Goal: Check status: Check status

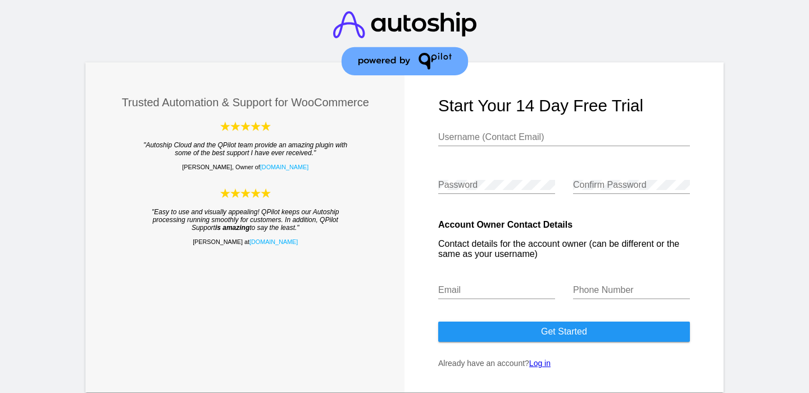
scroll to position [40, 0]
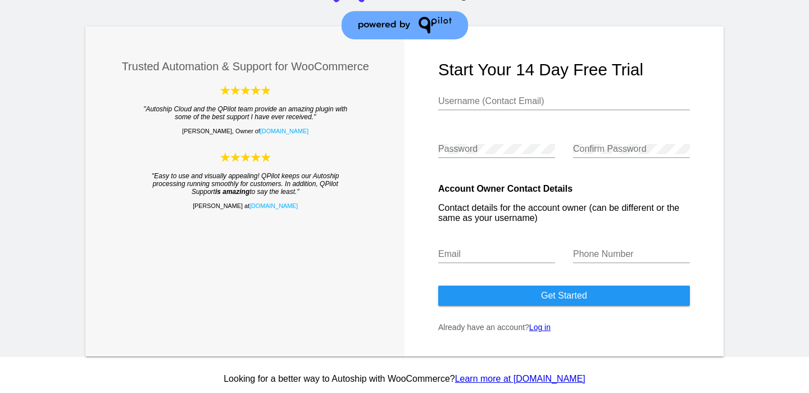
click at [549, 324] on link "Log in" at bounding box center [539, 327] width 21 height 9
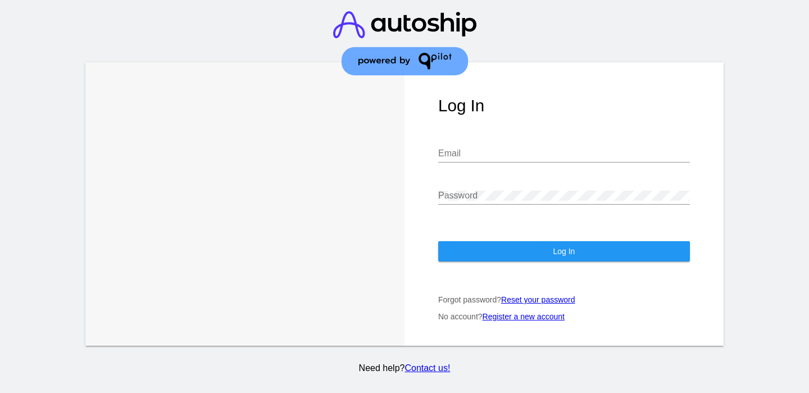
click at [479, 167] on div "Email" at bounding box center [564, 155] width 252 height 37
click at [486, 154] on input "Email" at bounding box center [564, 153] width 252 height 10
type input "sean@algaebarn.com"
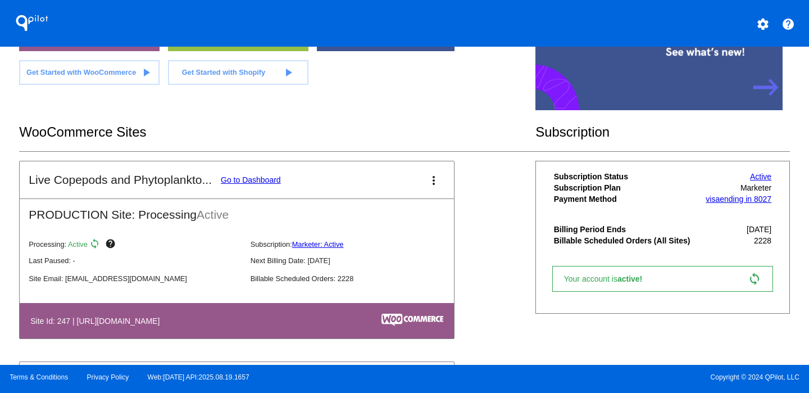
scroll to position [153, 0]
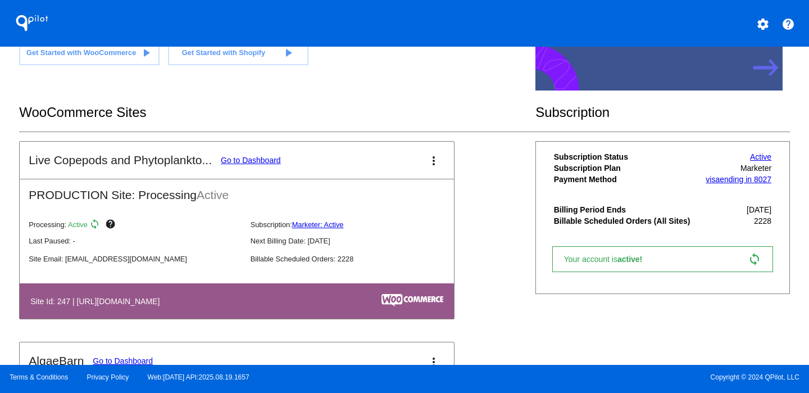
click at [268, 157] on link "Go to Dashboard" at bounding box center [251, 160] width 60 height 9
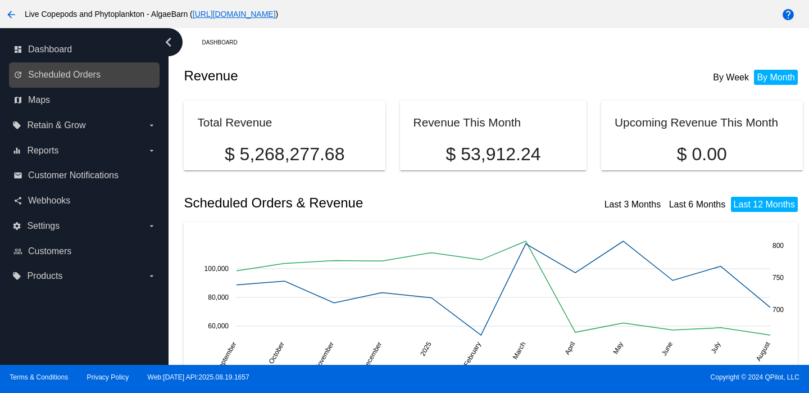
click at [101, 74] on link "update Scheduled Orders" at bounding box center [84, 75] width 143 height 18
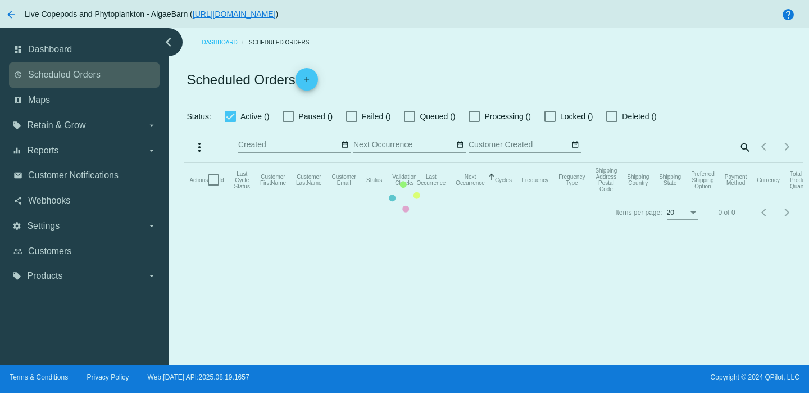
checkbox input "false"
checkbox input "true"
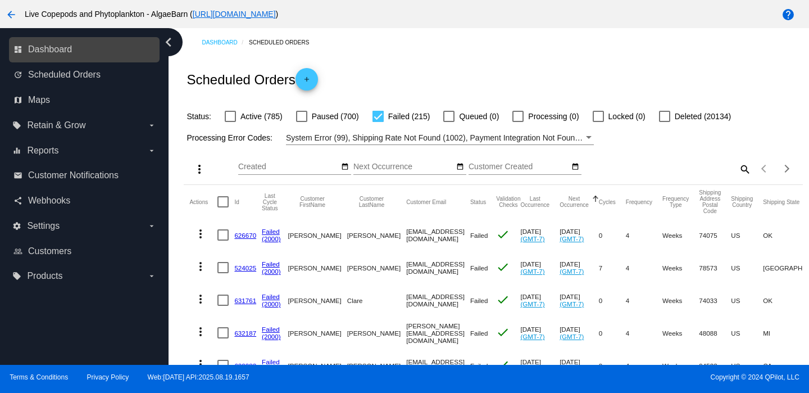
click at [74, 49] on link "dashboard Dashboard" at bounding box center [84, 49] width 143 height 18
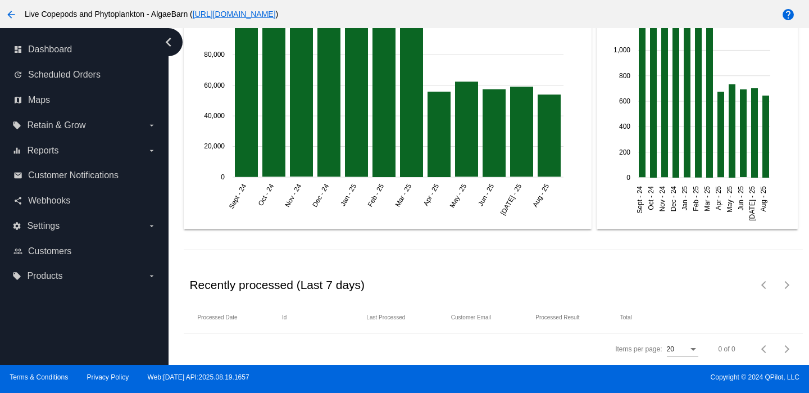
scroll to position [1593, 0]
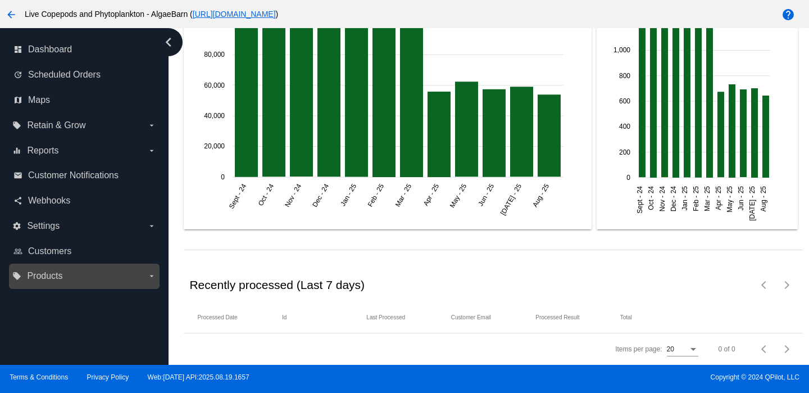
click at [76, 276] on label "local_offer Products arrow_drop_down" at bounding box center [83, 276] width 143 height 18
click at [0, 0] on input "local_offer Products arrow_drop_down" at bounding box center [0, 0] width 0 height 0
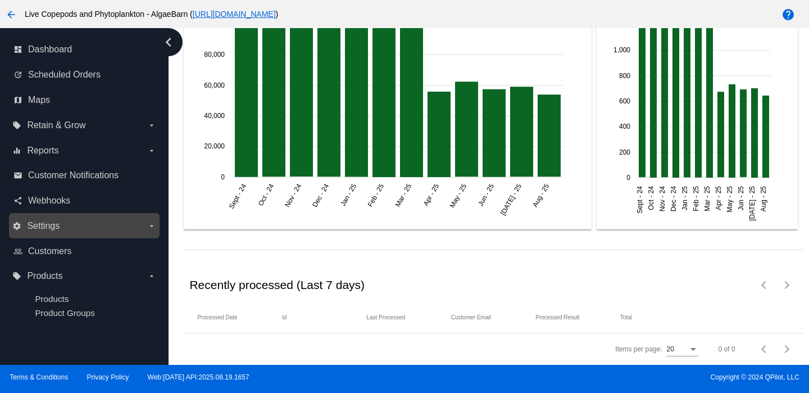
click at [67, 226] on label "settings Settings arrow_drop_down" at bounding box center [83, 226] width 143 height 18
click at [0, 0] on input "settings Settings arrow_drop_down" at bounding box center [0, 0] width 0 height 0
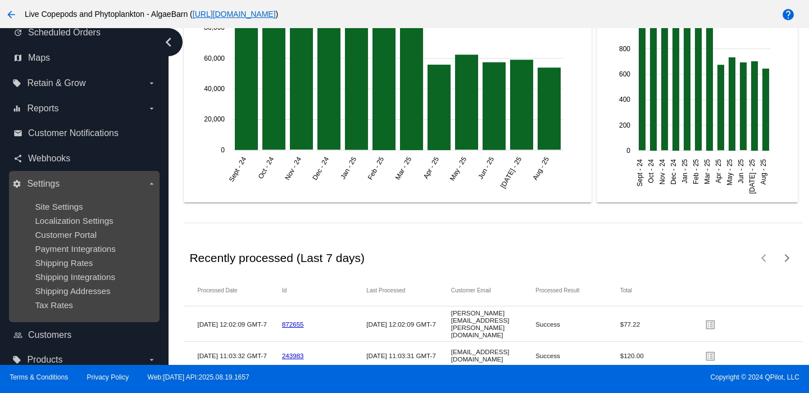
scroll to position [0, 0]
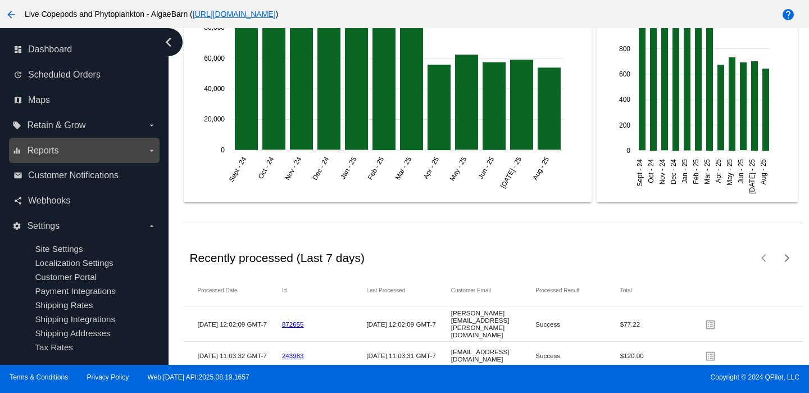
click at [71, 151] on label "equalizer Reports arrow_drop_down" at bounding box center [83, 151] width 143 height 18
click at [0, 0] on input "equalizer Reports arrow_drop_down" at bounding box center [0, 0] width 0 height 0
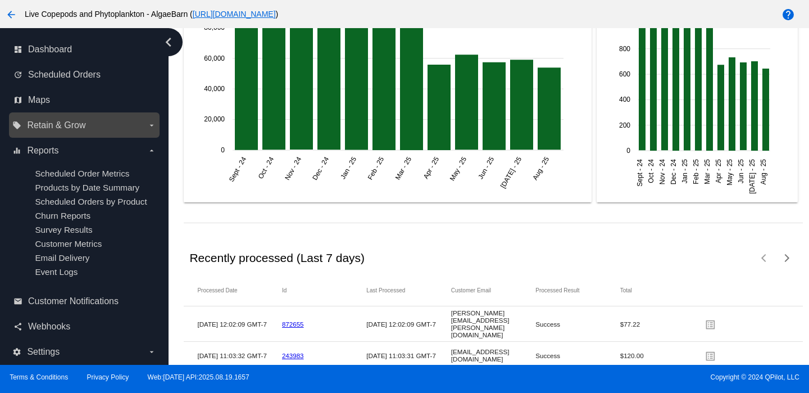
click at [76, 128] on span "Retain & Grow" at bounding box center [56, 125] width 58 height 10
click at [0, 0] on input "local_offer Retain & Grow arrow_drop_down" at bounding box center [0, 0] width 0 height 0
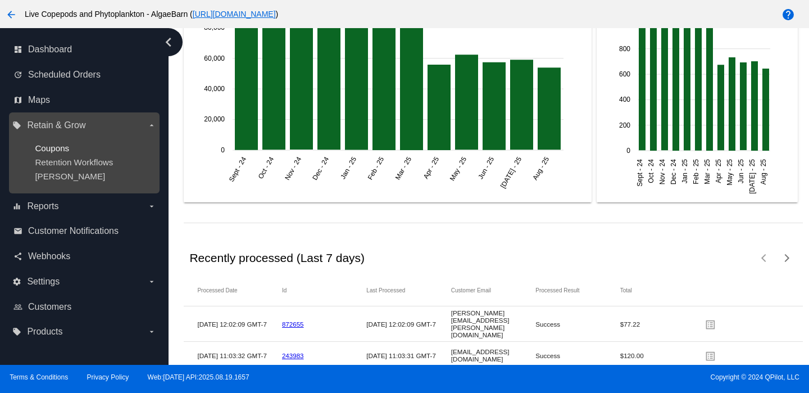
click at [64, 149] on span "Coupons" at bounding box center [52, 148] width 34 height 10
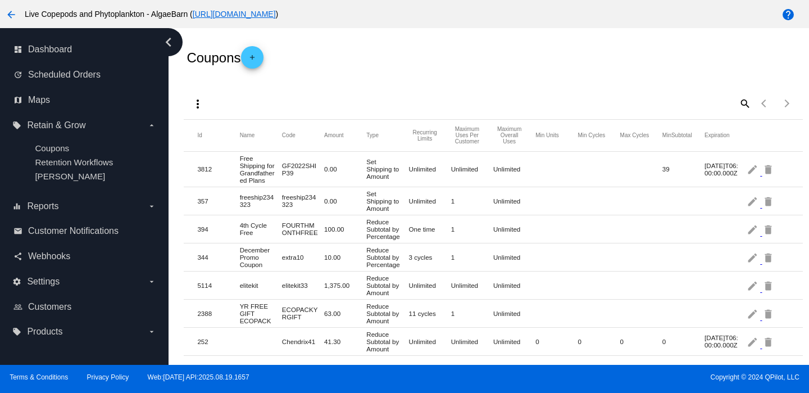
scroll to position [27, 0]
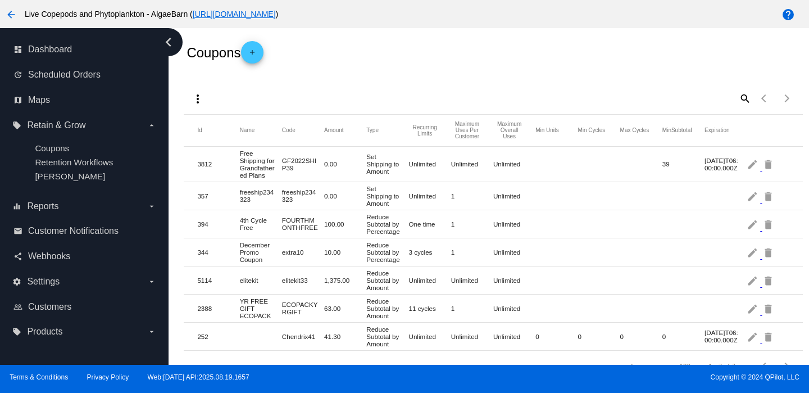
click at [292, 197] on mat-cell "freeship234323" at bounding box center [303, 195] width 42 height 20
click at [304, 197] on mat-cell "freeship234323" at bounding box center [303, 195] width 42 height 20
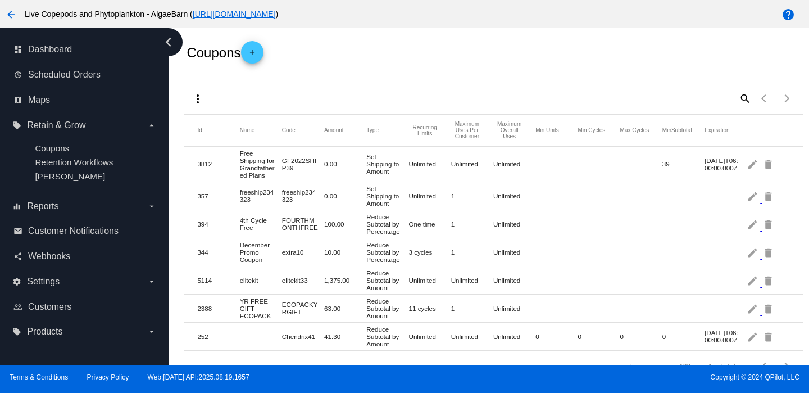
click at [304, 197] on mat-cell "freeship234323" at bounding box center [303, 195] width 42 height 20
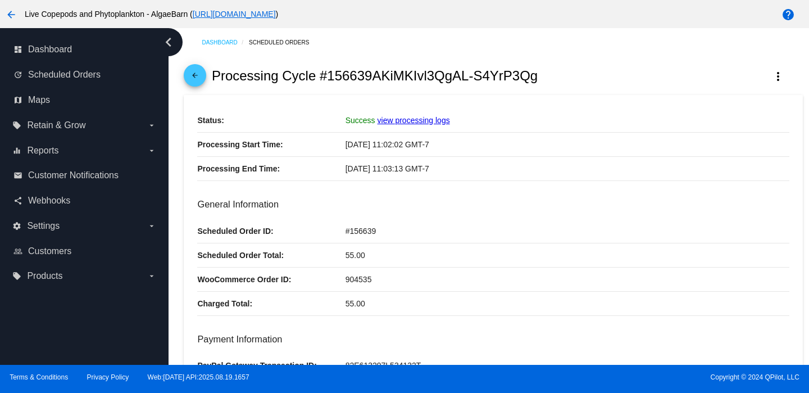
click at [412, 119] on link "view processing logs" at bounding box center [414, 120] width 73 height 9
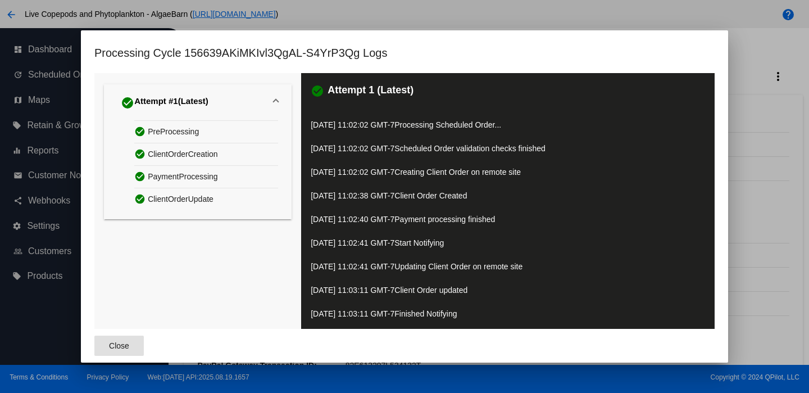
scroll to position [1, 0]
click at [745, 72] on div at bounding box center [404, 196] width 809 height 393
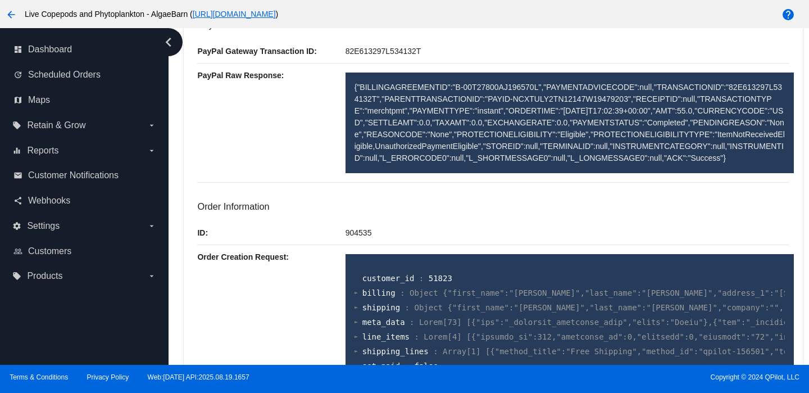
scroll to position [424, 0]
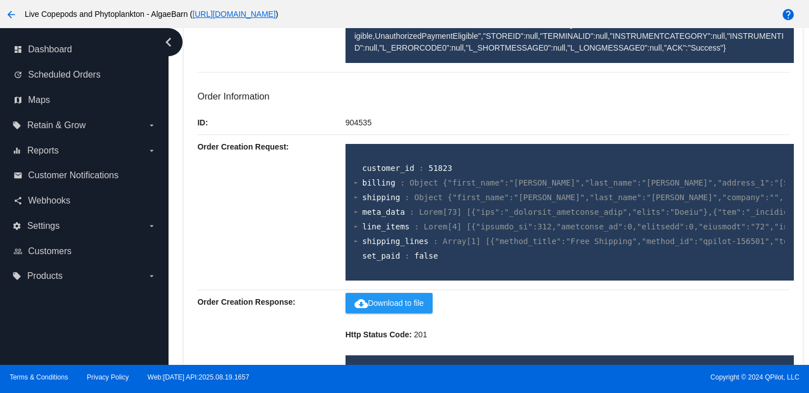
click at [441, 167] on span "51823" at bounding box center [441, 168] width 24 height 9
copy span "51823"
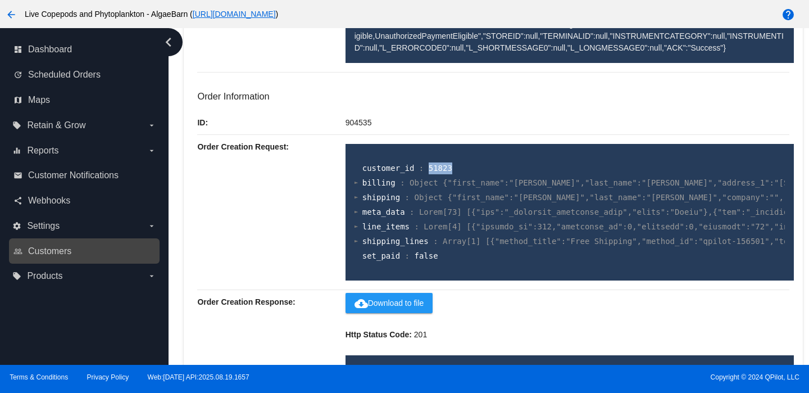
click at [105, 240] on div "people_outline Customers" at bounding box center [84, 250] width 151 height 25
click at [60, 251] on span "Customers" at bounding box center [49, 251] width 43 height 10
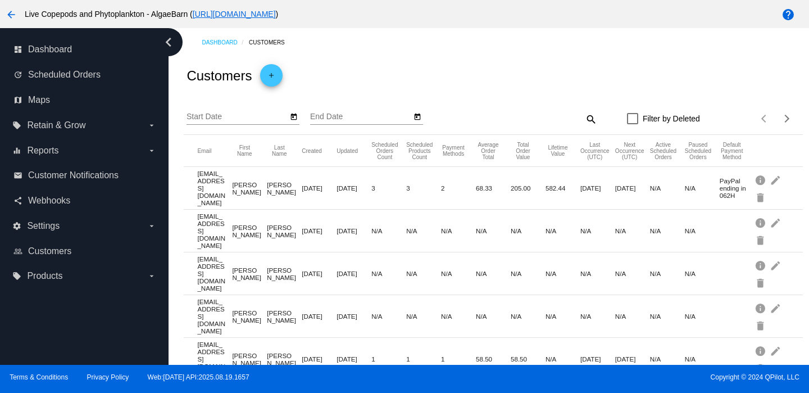
click at [591, 120] on mat-icon "search" at bounding box center [590, 118] width 13 height 17
click at [516, 118] on input "Search" at bounding box center [520, 116] width 154 height 9
paste input "51823"
type input "51823"
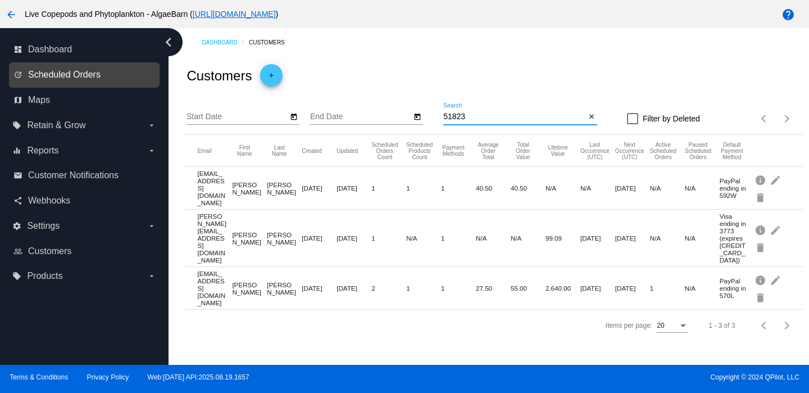
click at [73, 76] on span "Scheduled Orders" at bounding box center [64, 75] width 73 height 10
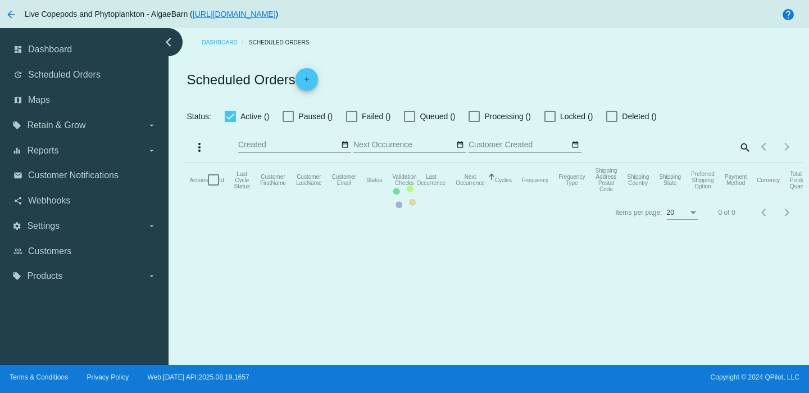
checkbox input "false"
checkbox input "true"
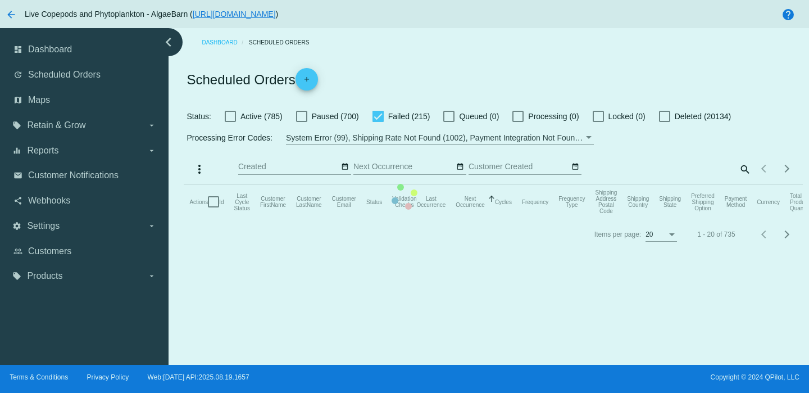
click at [752, 185] on mat-table "Actions Id Last Cycle Status Customer FirstName Customer LastName Customer Emai…" at bounding box center [493, 202] width 619 height 34
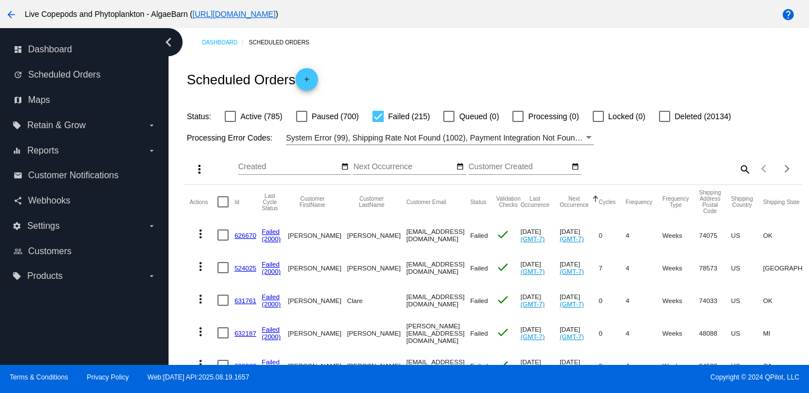
click at [745, 172] on mat-icon "search" at bounding box center [744, 168] width 13 height 17
click at [624, 173] on div "Search" at bounding box center [674, 164] width 154 height 22
click at [632, 167] on input "Search" at bounding box center [674, 166] width 154 height 9
paste input "308933"
type input "308933"
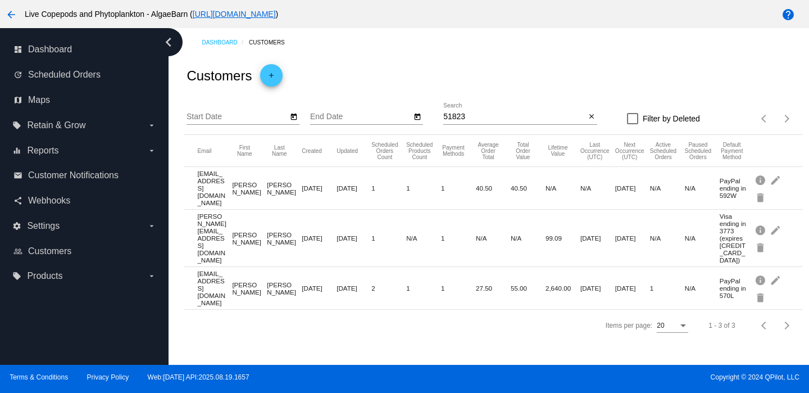
click at [657, 282] on mat-cell "1" at bounding box center [667, 288] width 35 height 13
click at [382, 282] on mat-cell "2" at bounding box center [389, 288] width 35 height 13
click at [225, 269] on mat-cell "[EMAIL_ADDRESS][DOMAIN_NAME]" at bounding box center [214, 288] width 35 height 42
click at [210, 271] on mat-cell "[EMAIL_ADDRESS][DOMAIN_NAME]" at bounding box center [214, 288] width 35 height 42
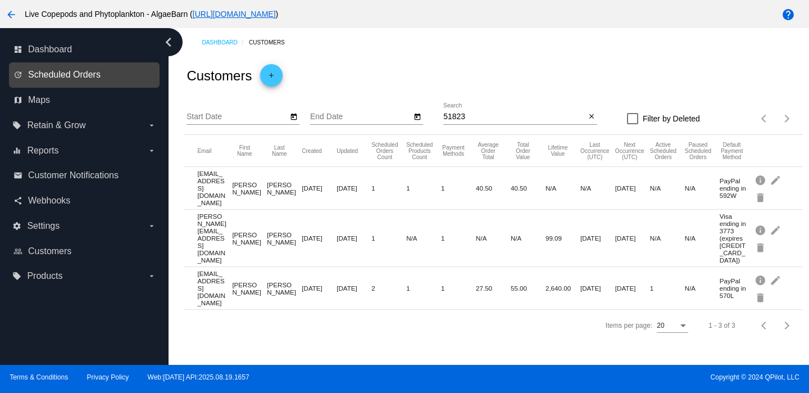
click at [59, 79] on span "Scheduled Orders" at bounding box center [64, 75] width 73 height 10
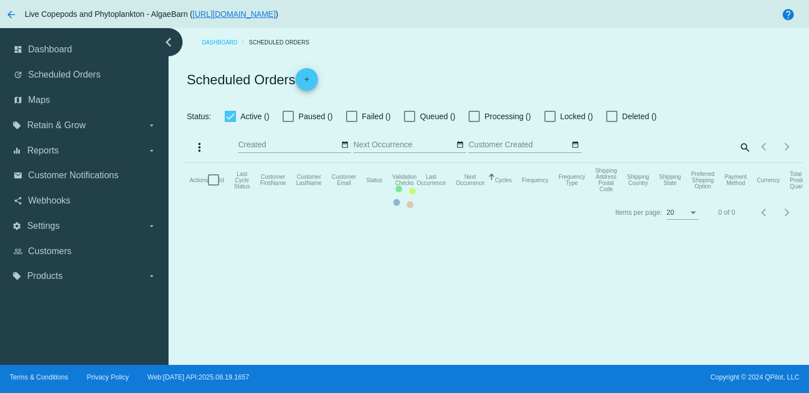
checkbox input "false"
checkbox input "true"
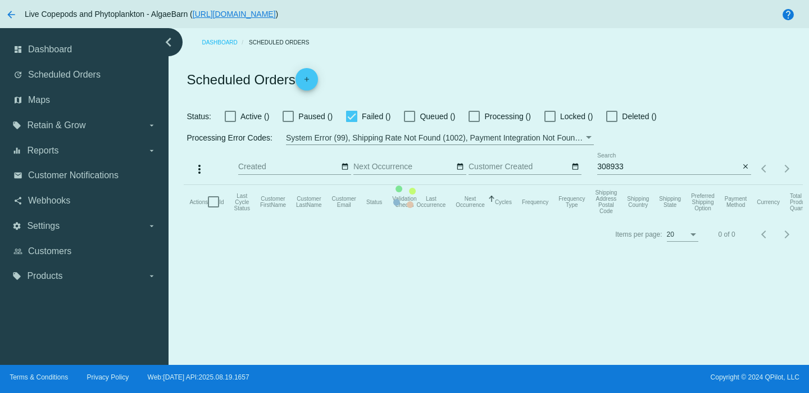
click at [634, 185] on mat-table "Actions Id Last Cycle Status Customer FirstName Customer LastName Customer Emai…" at bounding box center [493, 202] width 619 height 34
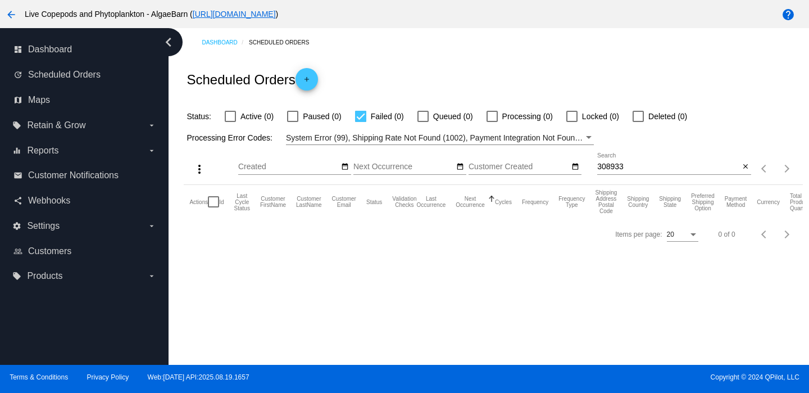
click at [634, 167] on input "308933" at bounding box center [668, 166] width 142 height 9
paste input "[EMAIL_ADDRESS][DOMAIN_NAME]"
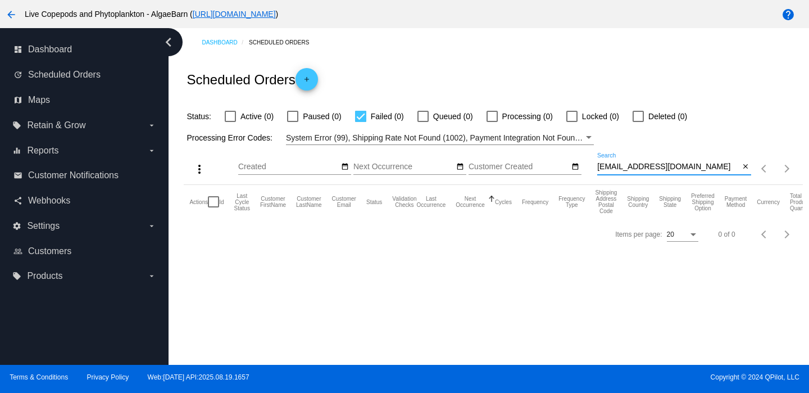
type input "[EMAIL_ADDRESS][DOMAIN_NAME]"
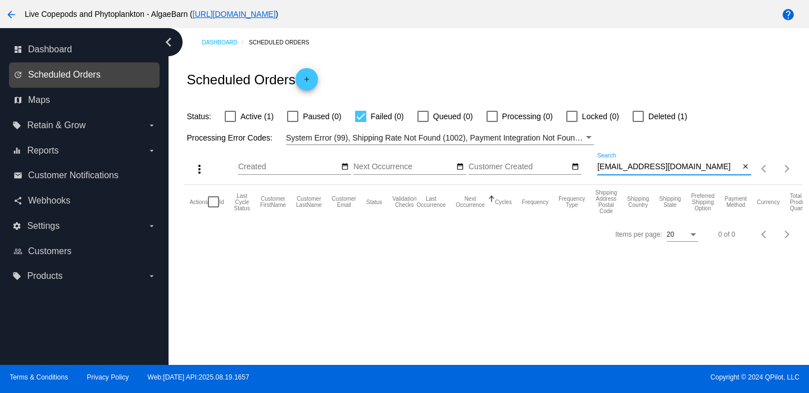
click at [61, 74] on span "Scheduled Orders" at bounding box center [64, 75] width 73 height 10
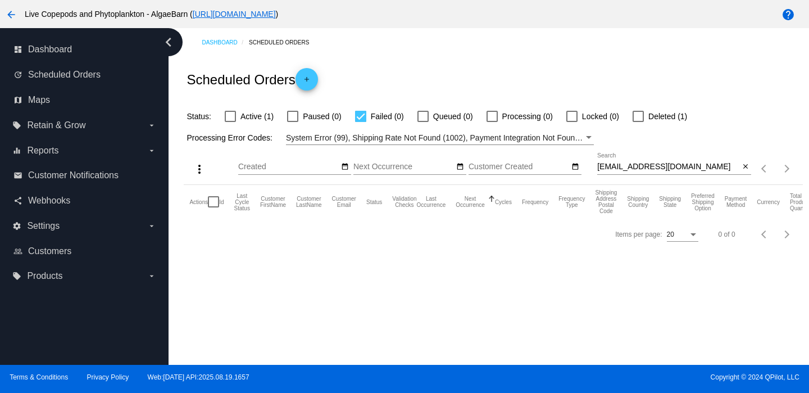
click at [636, 165] on input "[EMAIL_ADDRESS][DOMAIN_NAME]" at bounding box center [668, 166] width 142 height 9
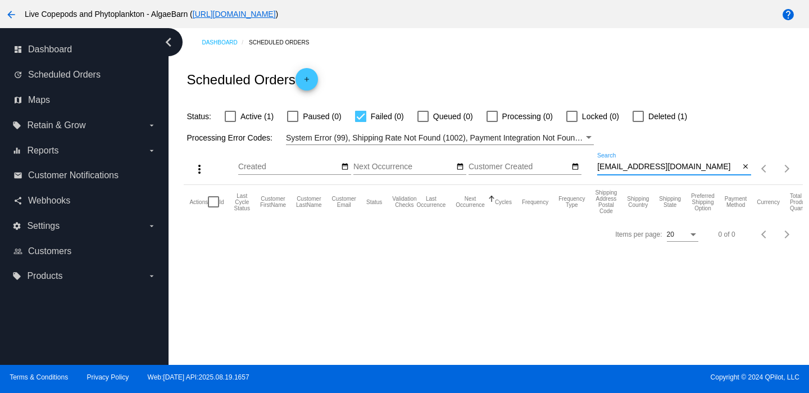
click at [636, 165] on input "[EMAIL_ADDRESS][DOMAIN_NAME]" at bounding box center [668, 166] width 142 height 9
click at [433, 141] on span "System Error (99), Shipping Rate Not Found (1002), Payment Integration Not Foun…" at bounding box center [751, 137] width 931 height 9
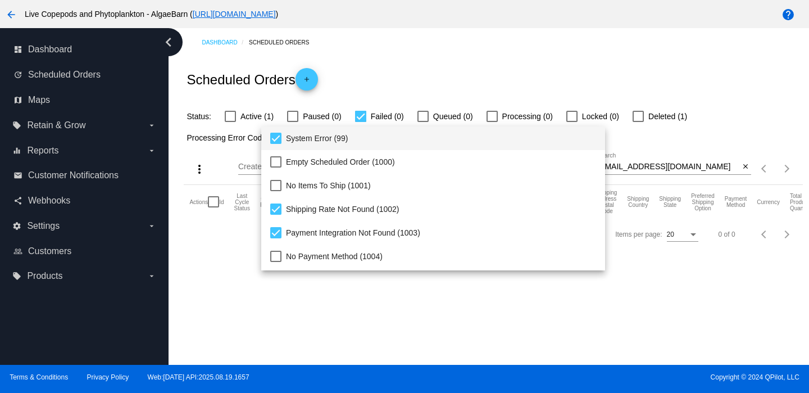
click at [229, 111] on div at bounding box center [404, 196] width 809 height 393
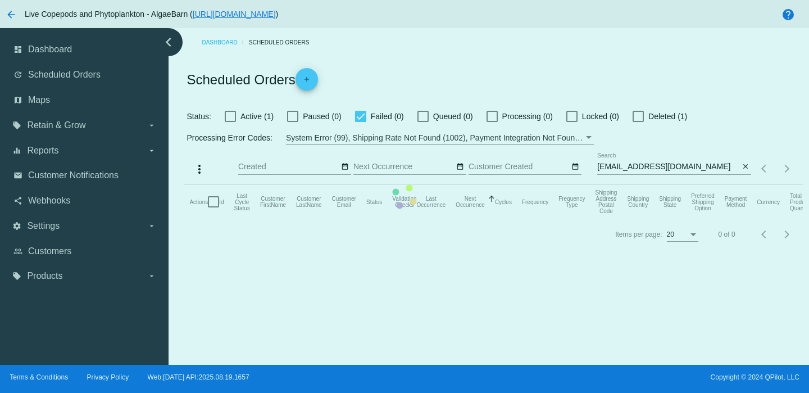
click at [231, 185] on mat-table "Actions Id Last Cycle Status Customer FirstName Customer LastName Customer Emai…" at bounding box center [493, 202] width 619 height 34
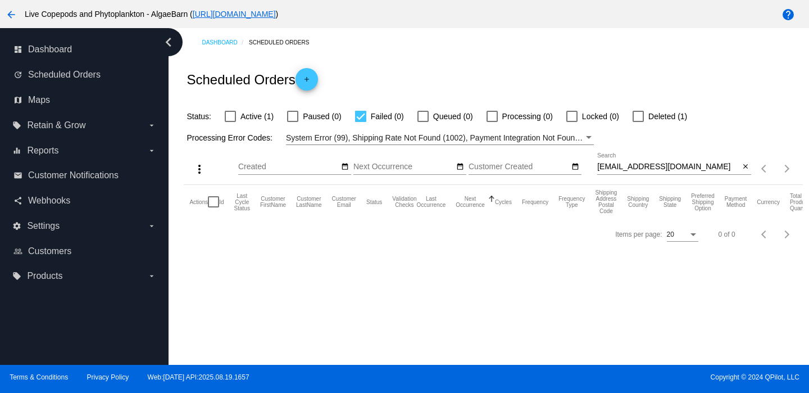
click at [231, 117] on div at bounding box center [230, 116] width 11 height 11
click at [230, 122] on input "Active (1)" at bounding box center [230, 122] width 1 height 1
checkbox input "true"
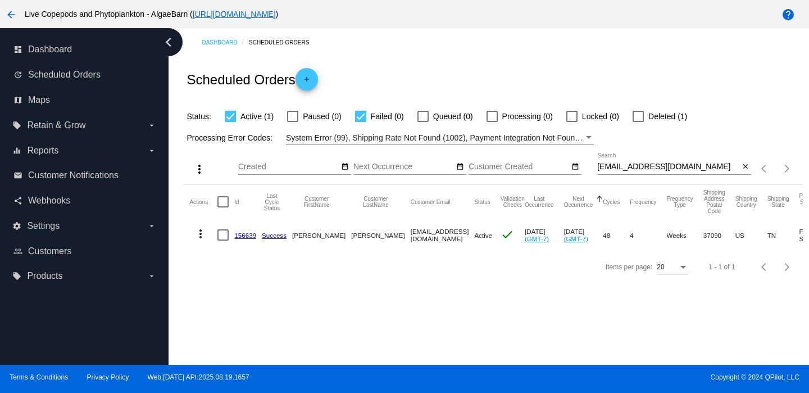
click at [242, 236] on link "156639" at bounding box center [245, 235] width 22 height 7
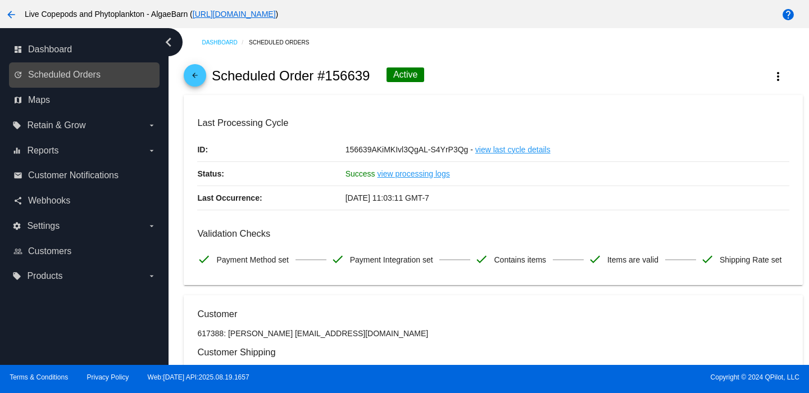
click at [65, 68] on link "update Scheduled Orders" at bounding box center [84, 75] width 143 height 18
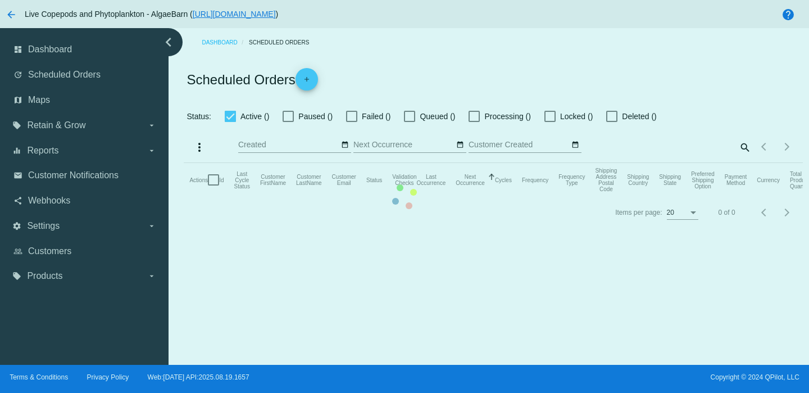
checkbox input "true"
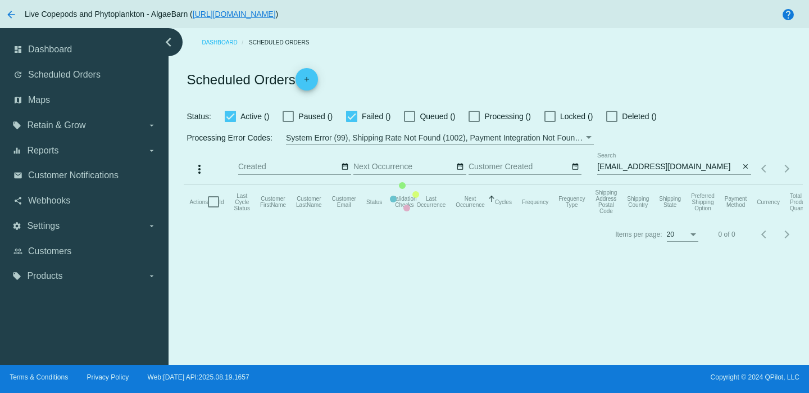
click at [618, 185] on mat-table "Actions Id Last Cycle Status Customer FirstName Customer LastName Customer Emai…" at bounding box center [493, 202] width 619 height 34
click at [629, 185] on mat-table "Actions Id Last Cycle Status Customer FirstName Customer LastName Customer Emai…" at bounding box center [493, 202] width 619 height 34
click at [629, 166] on input "[EMAIL_ADDRESS][DOMAIN_NAME]" at bounding box center [668, 166] width 142 height 9
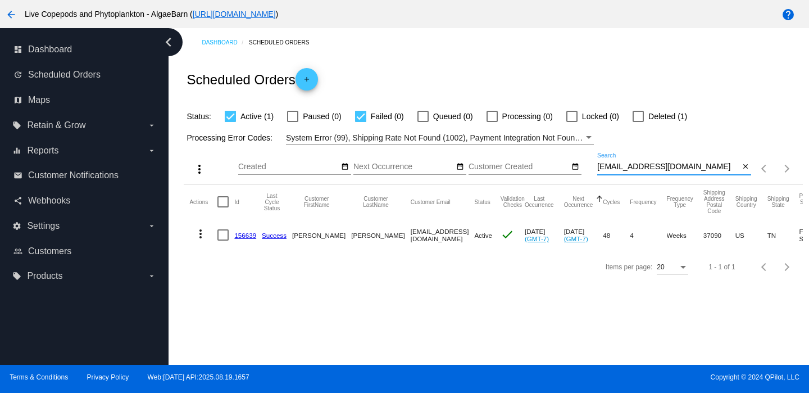
click at [629, 166] on input "[EMAIL_ADDRESS][DOMAIN_NAME]" at bounding box center [668, 166] width 142 height 9
paste input "[EMAIL_ADDRESS][DOMAIN_NAME]"
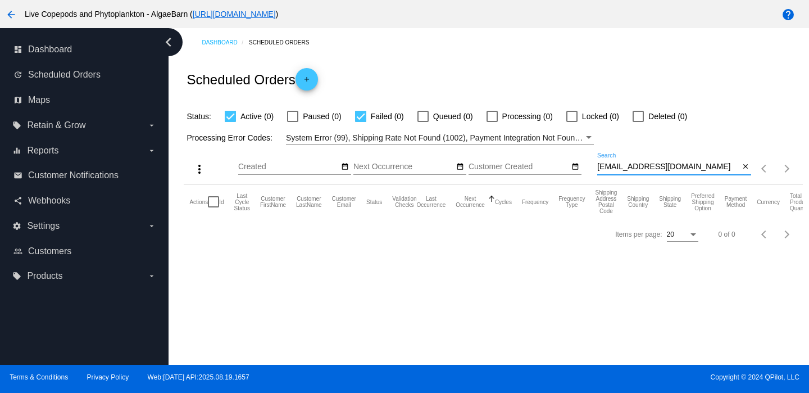
click at [640, 170] on input "[EMAIL_ADDRESS][DOMAIN_NAME]" at bounding box center [668, 166] width 142 height 9
click at [307, 130] on div "Processing Error Codes: System Error (99), Shipping Rate Not Found (1002), Paym…" at bounding box center [493, 134] width 619 height 22
click at [314, 139] on span "System Error (99), Shipping Rate Not Found (1002), Payment Integration Not Foun…" at bounding box center [751, 137] width 931 height 9
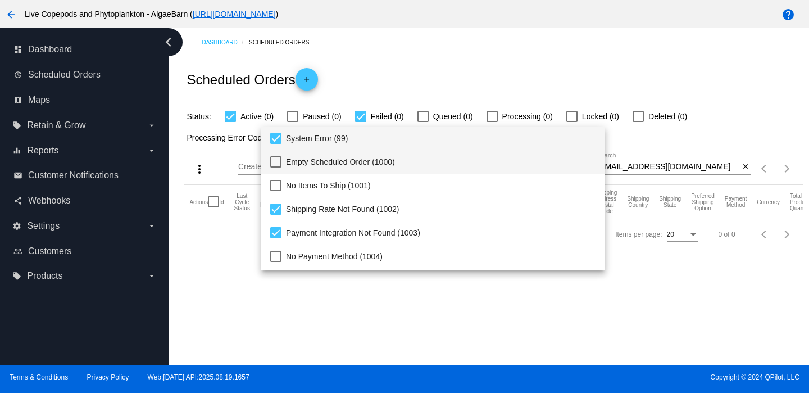
click at [336, 155] on span "Empty Scheduled Order (1000)" at bounding box center [441, 162] width 310 height 24
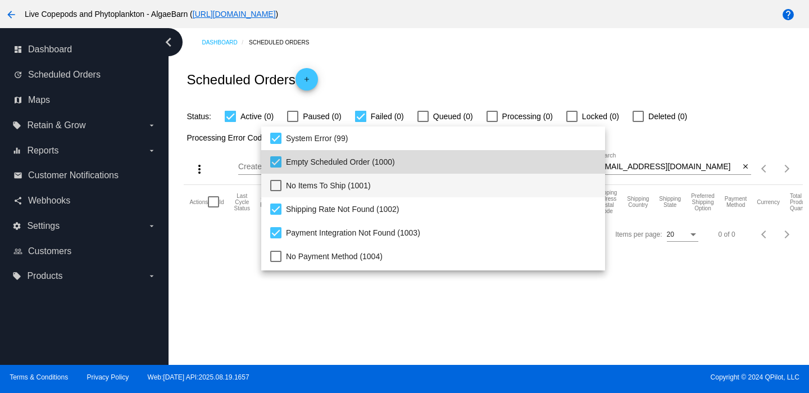
click at [343, 182] on span "No Items To Ship (1001)" at bounding box center [441, 186] width 310 height 24
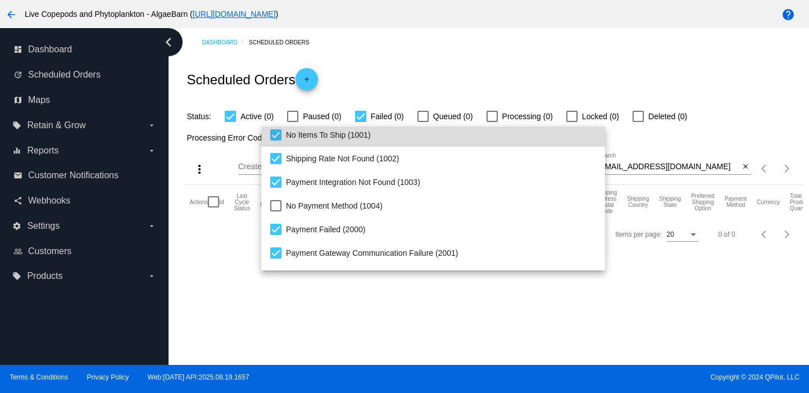
scroll to position [59, 0]
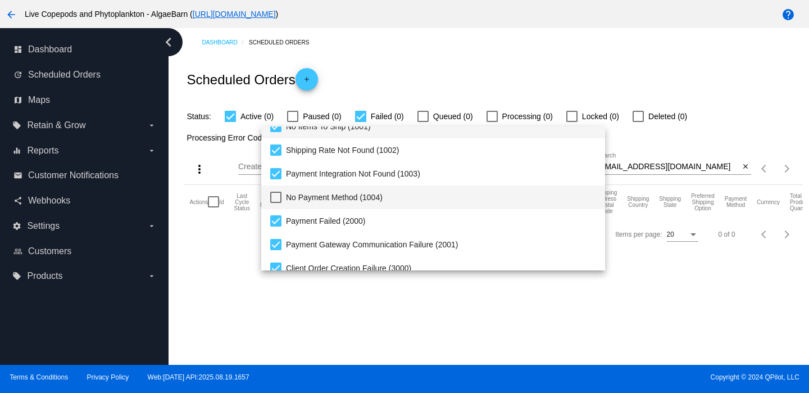
click at [348, 200] on span "No Payment Method (1004)" at bounding box center [441, 197] width 310 height 24
click at [462, 319] on div at bounding box center [404, 196] width 809 height 393
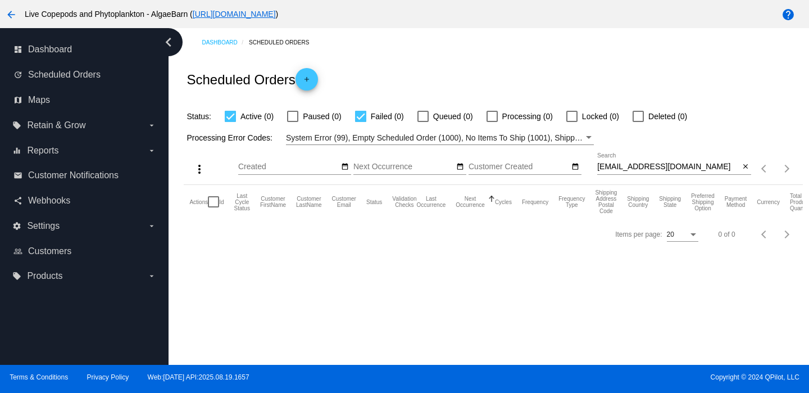
click at [659, 173] on div "[EMAIL_ADDRESS][DOMAIN_NAME] Search" at bounding box center [668, 164] width 142 height 22
click at [664, 169] on input "[EMAIL_ADDRESS][DOMAIN_NAME]" at bounding box center [668, 166] width 142 height 9
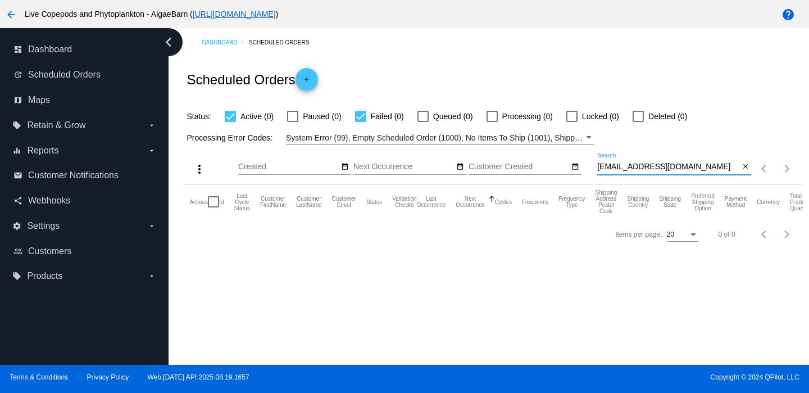
click at [664, 169] on input "[EMAIL_ADDRESS][DOMAIN_NAME]" at bounding box center [668, 166] width 142 height 9
paste input "334196"
type input "334196"
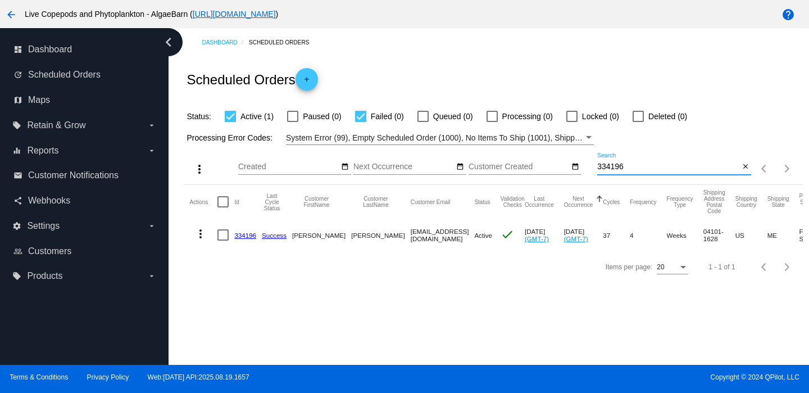
click at [245, 236] on link "334196" at bounding box center [245, 235] width 22 height 7
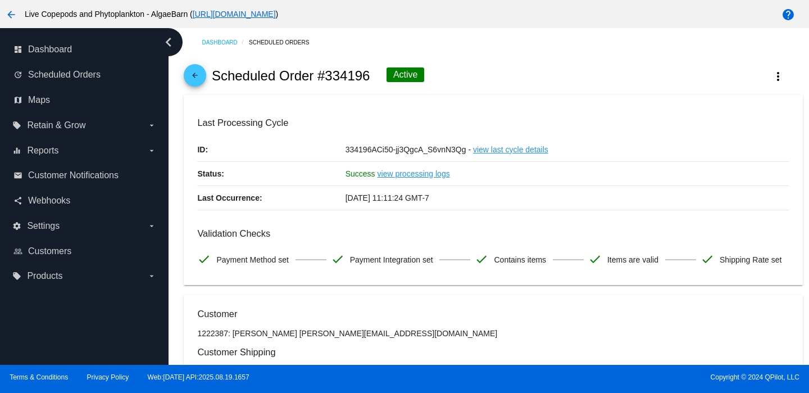
click at [432, 175] on link "view processing logs" at bounding box center [414, 174] width 73 height 24
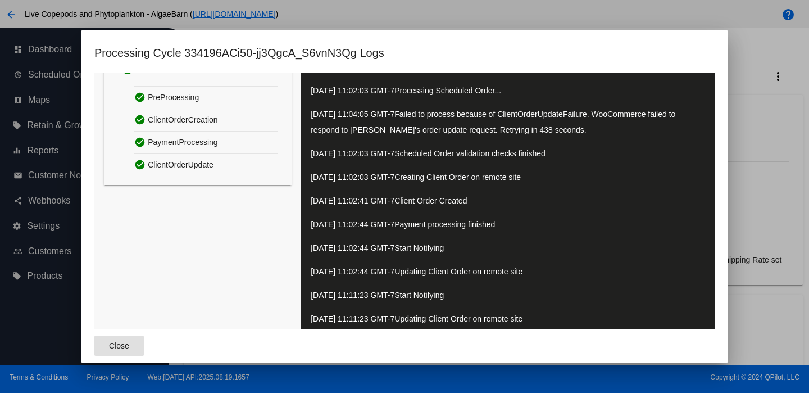
scroll to position [87, 0]
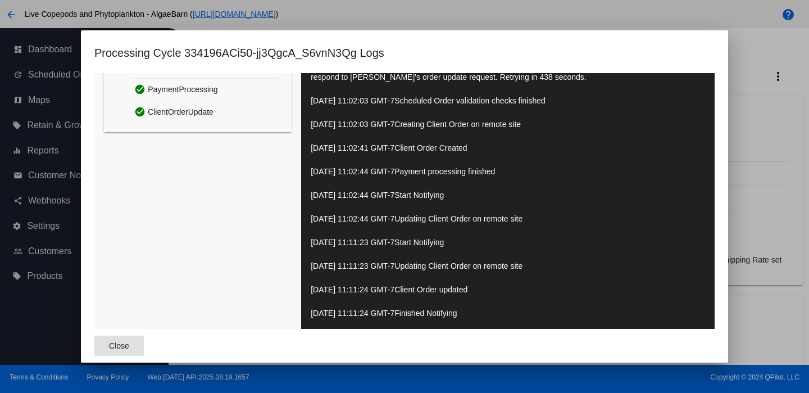
click at [780, 243] on div at bounding box center [404, 196] width 809 height 393
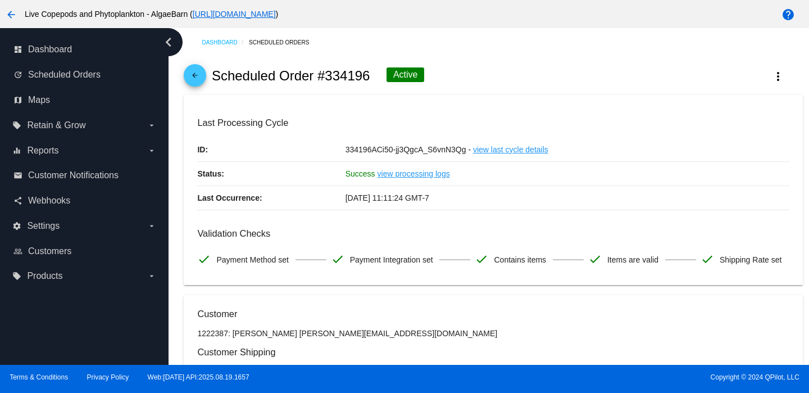
click at [198, 90] on span "arrow_back" at bounding box center [194, 78] width 13 height 28
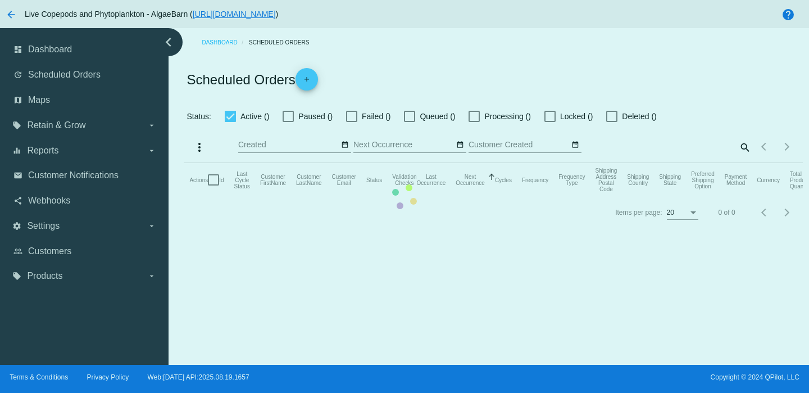
checkbox input "true"
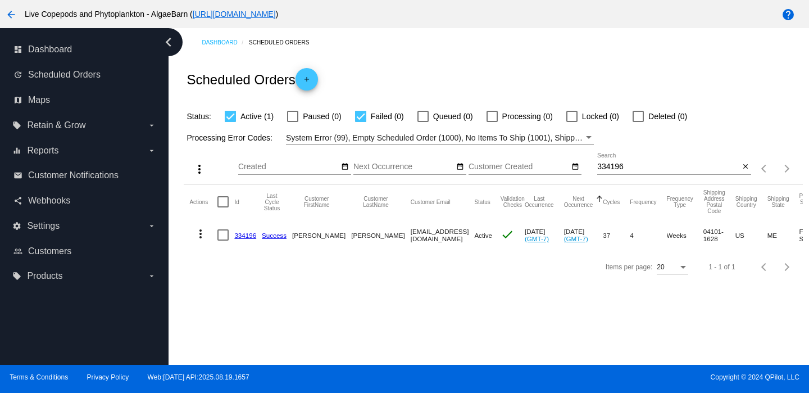
click at [411, 237] on mat-cell "[EMAIL_ADDRESS][DOMAIN_NAME]" at bounding box center [443, 235] width 64 height 33
copy mat-cell "[EMAIL_ADDRESS][DOMAIN_NAME]"
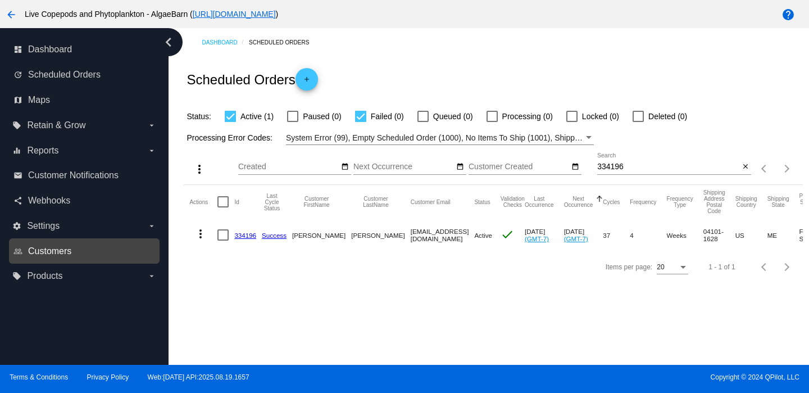
click at [69, 251] on span "Customers" at bounding box center [49, 251] width 43 height 10
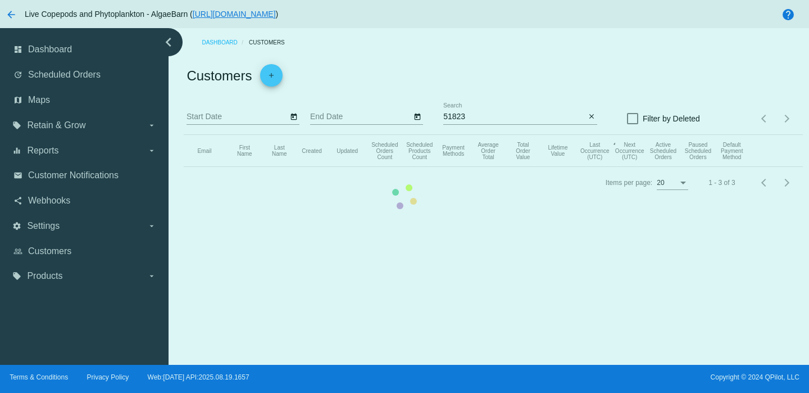
click at [534, 135] on mat-table "Email First Name Last Name Created Updated Scheduled Orders Count Scheduled Pro…" at bounding box center [493, 151] width 619 height 32
click at [534, 121] on input "51823" at bounding box center [514, 116] width 142 height 9
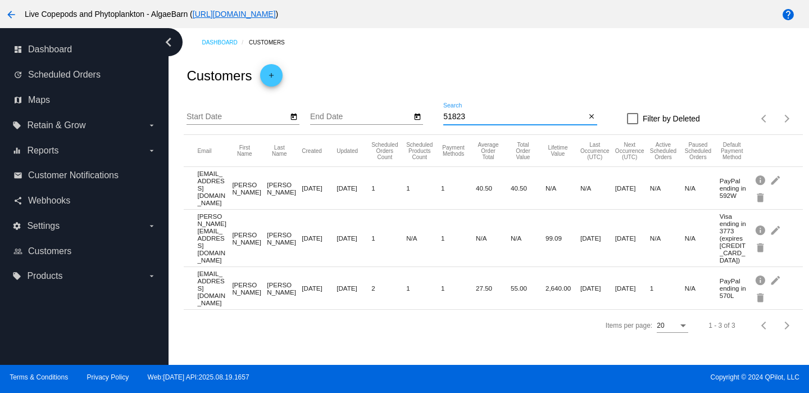
click at [534, 121] on input "51823" at bounding box center [514, 116] width 142 height 9
paste input "[EMAIL_ADDRESS][DOMAIN_NAME]"
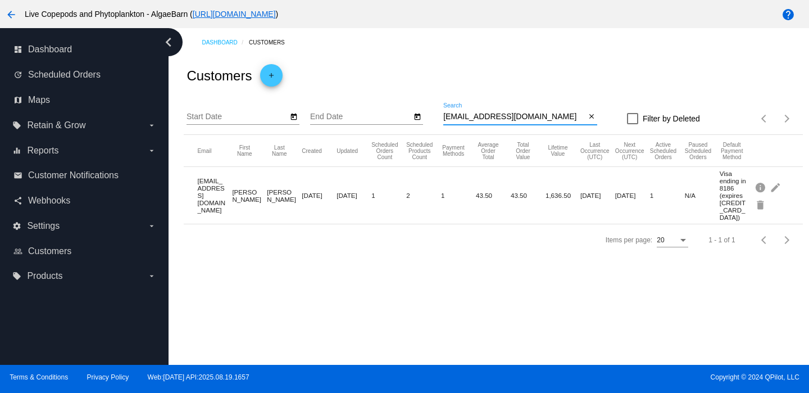
click at [539, 120] on input "[EMAIL_ADDRESS][DOMAIN_NAME]" at bounding box center [514, 116] width 142 height 9
type input "[EMAIL_ADDRESS][DOMAIN_NAME]"
click at [323, 189] on mat-cell "[DATE]" at bounding box center [319, 195] width 35 height 13
drag, startPoint x: 211, startPoint y: 201, endPoint x: 195, endPoint y: 180, distance: 26.1
click at [195, 180] on mat-row "[EMAIL_ADDRESS][DOMAIN_NAME] [PERSON_NAME] [DATE] [DATE] 1 2 1 43.50 43.50 1,63…" at bounding box center [493, 195] width 619 height 57
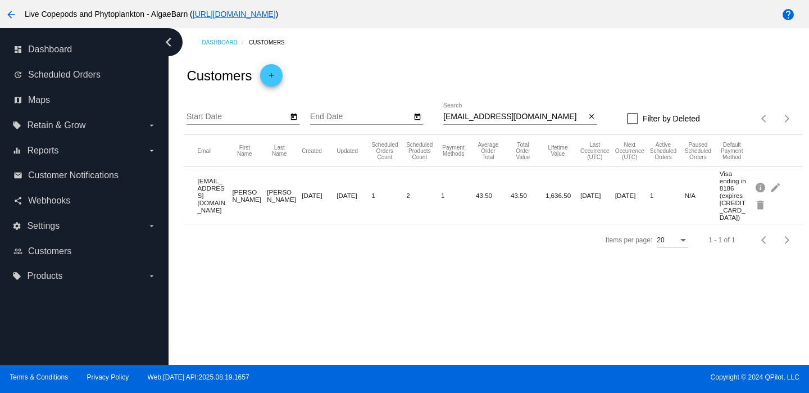
copy mat-cell "[EMAIL_ADDRESS][DOMAIN_NAME]"
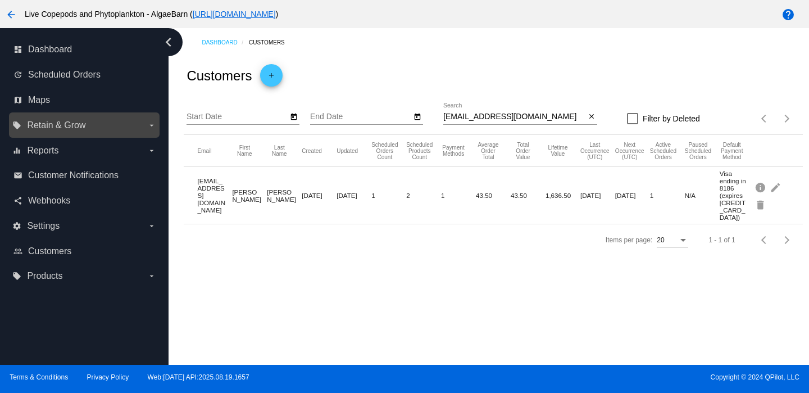
click at [111, 132] on label "local_offer Retain & Grow arrow_drop_down" at bounding box center [83, 125] width 143 height 18
click at [0, 0] on input "local_offer Retain & Grow arrow_drop_down" at bounding box center [0, 0] width 0 height 0
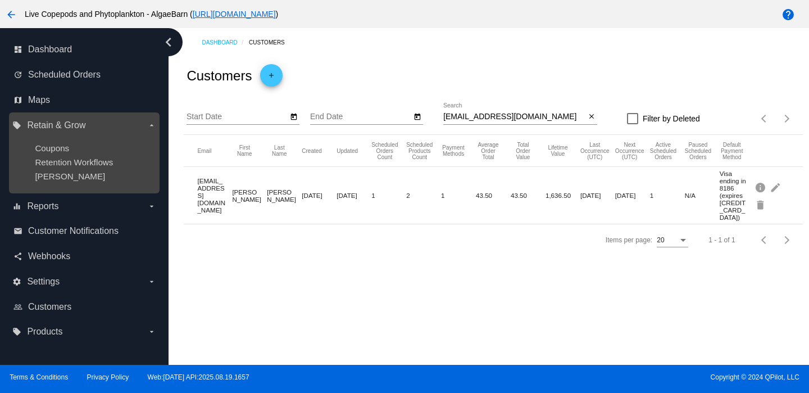
click at [103, 151] on div "Coupons" at bounding box center [93, 148] width 116 height 10
click at [57, 148] on span "Coupons" at bounding box center [52, 148] width 34 height 10
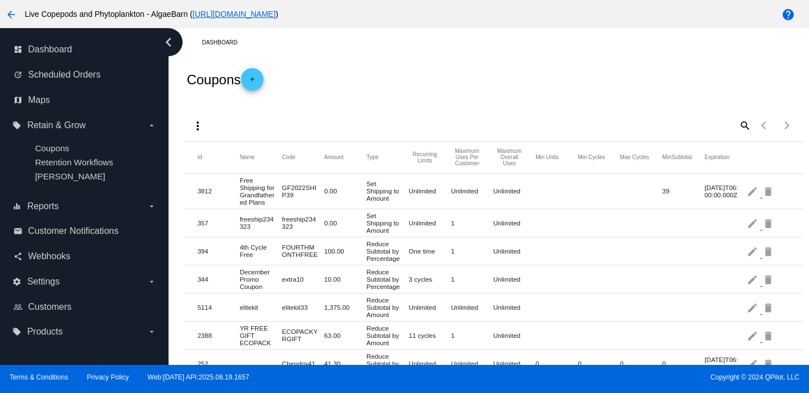
click at [244, 190] on mat-cell "Free Shipping for Grandfathered Plans" at bounding box center [261, 191] width 42 height 35
click at [750, 194] on mat-icon "edit" at bounding box center [753, 190] width 13 height 17
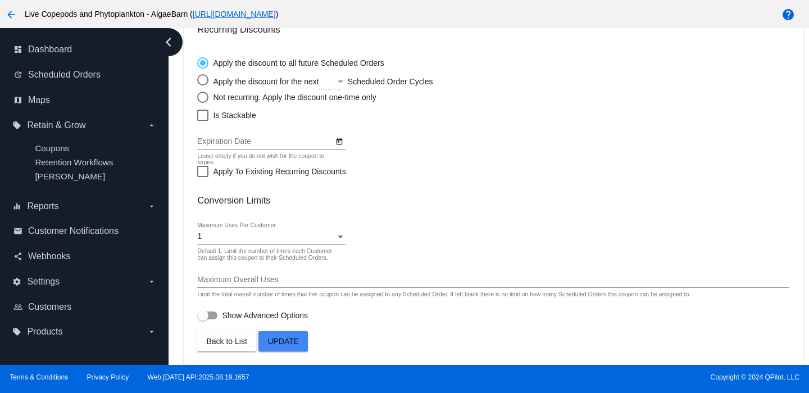
type input "Free Shipping for Grandfathered Plans"
type input "GF2022SHIP39"
type input "[DATE]"
checkbox input "true"
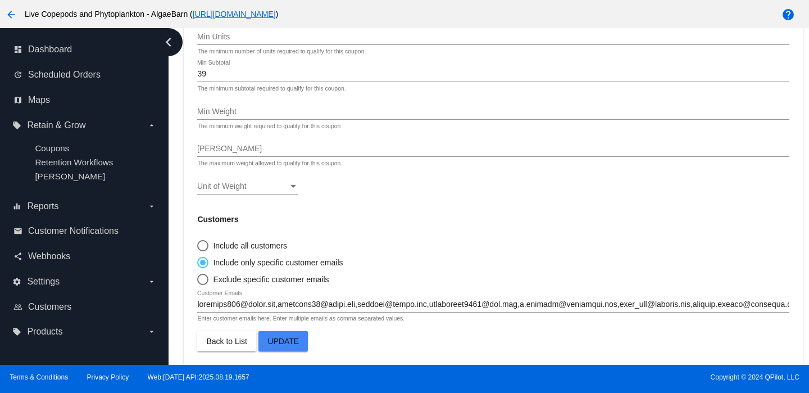
scroll to position [0, 71719]
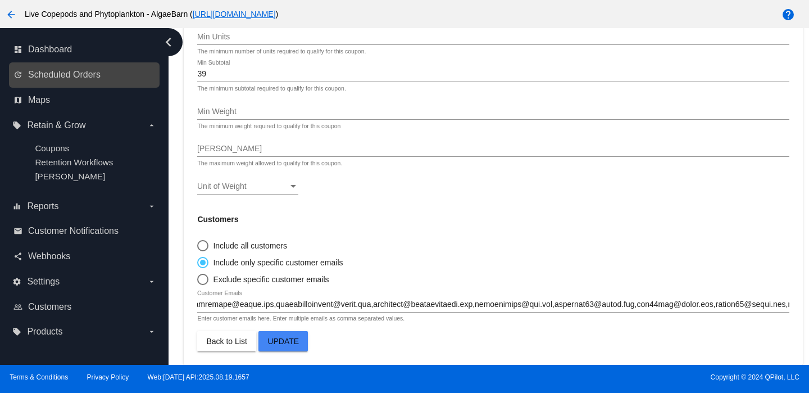
click at [63, 62] on div "update Scheduled Orders" at bounding box center [84, 74] width 151 height 25
click at [83, 66] on link "update Scheduled Orders" at bounding box center [84, 75] width 143 height 18
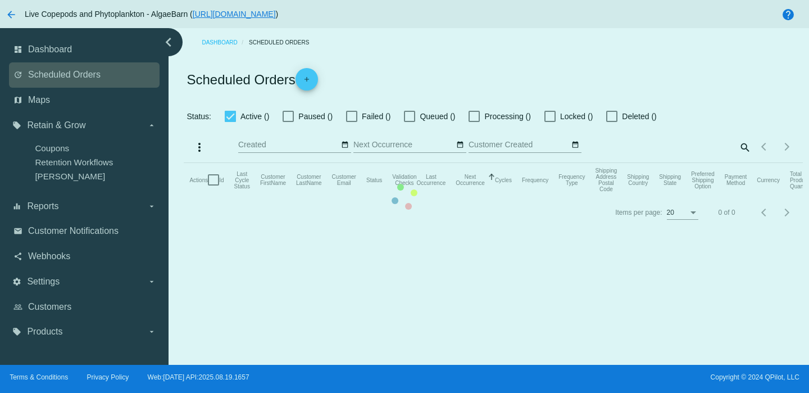
checkbox input "true"
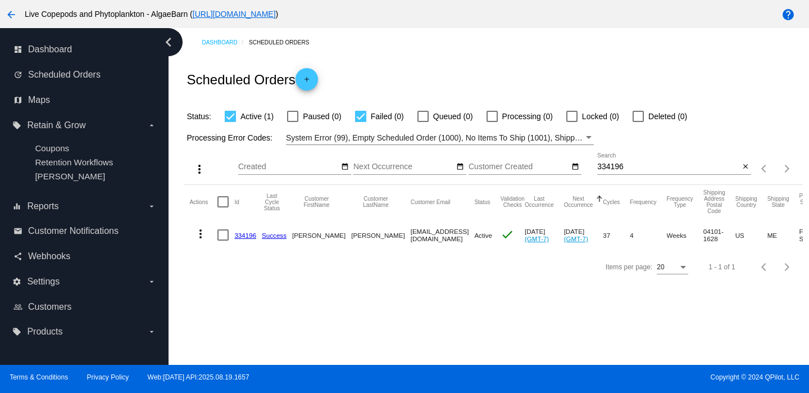
click at [247, 235] on link "334196" at bounding box center [245, 235] width 22 height 7
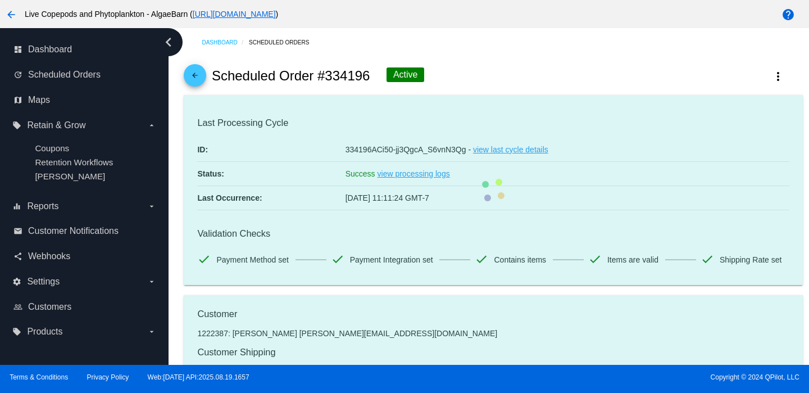
click at [395, 179] on mat-card "Last Processing Cycle ID: 334196ACi50-jj3QgcA_S6vnN3Qg - view last cycle detail…" at bounding box center [493, 190] width 619 height 191
click at [406, 175] on mat-card "Last Processing Cycle ID: 334196ACi50-jj3QgcA_S6vnN3Qg - view last cycle detail…" at bounding box center [493, 190] width 619 height 191
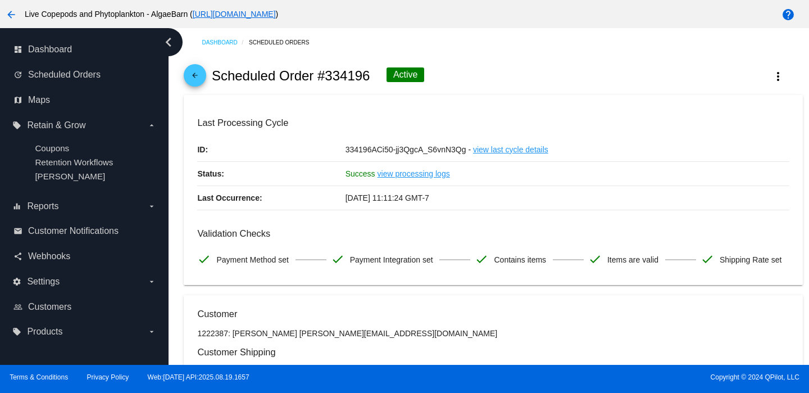
click at [405, 174] on link "view processing logs" at bounding box center [414, 174] width 73 height 24
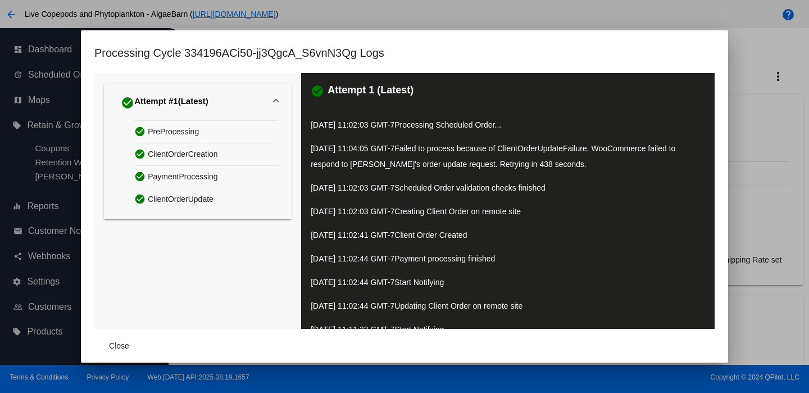
click at [694, 169] on p "[DATE] 11:04:05 GMT-7 Failed to process because of ClientOrderUpdateFailure. Wo…" at bounding box center [508, 156] width 395 height 31
click at [798, 117] on div at bounding box center [404, 196] width 809 height 393
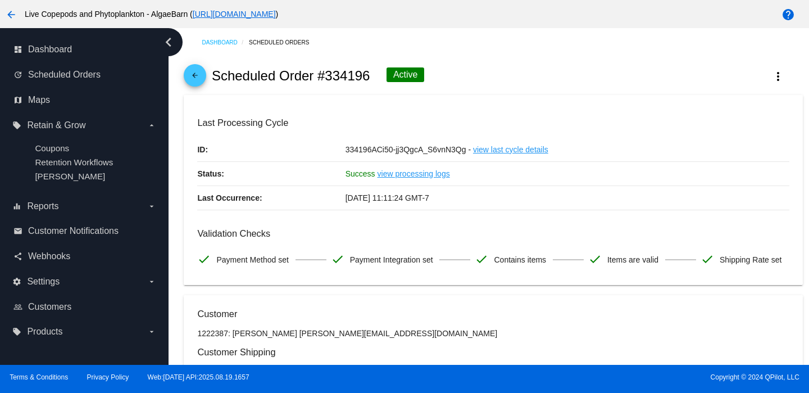
click at [514, 147] on link "view last cycle details" at bounding box center [510, 150] width 75 height 24
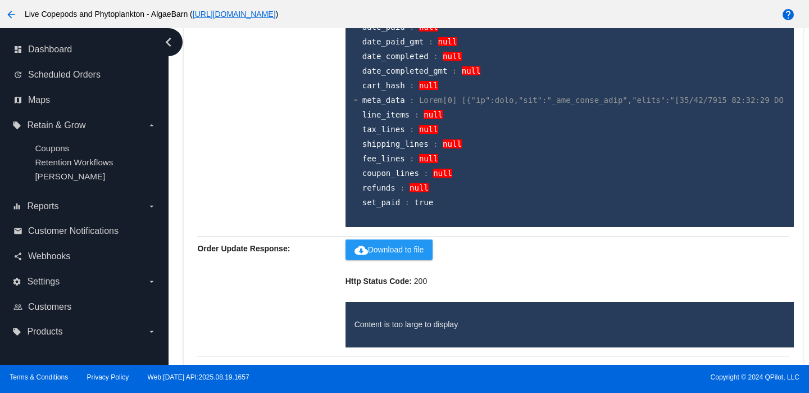
scroll to position [1689, 0]
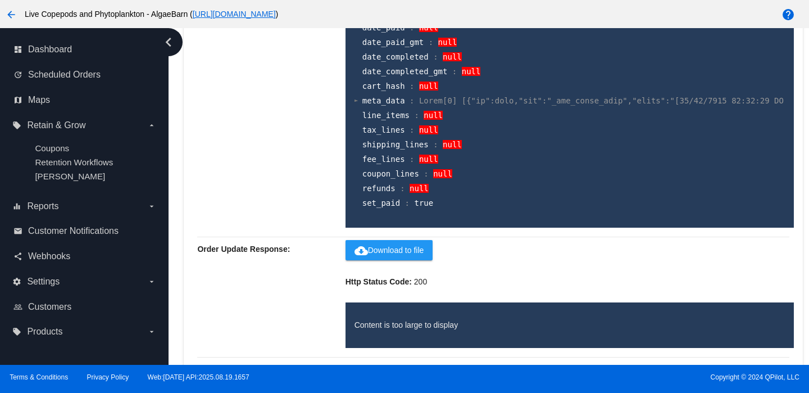
click at [14, 20] on mat-icon "arrow_back" at bounding box center [10, 14] width 13 height 13
